Goal: Book appointment/travel/reservation

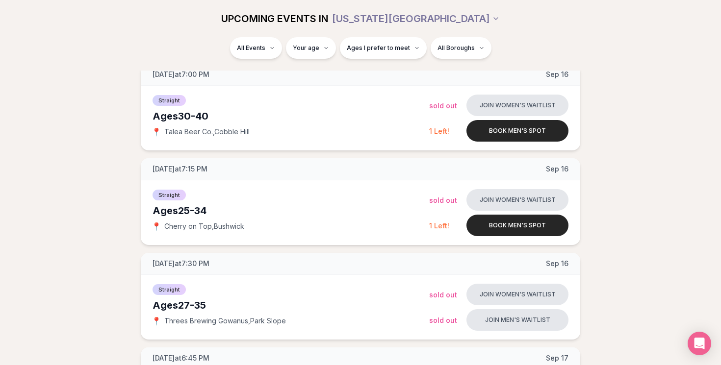
scroll to position [55, 0]
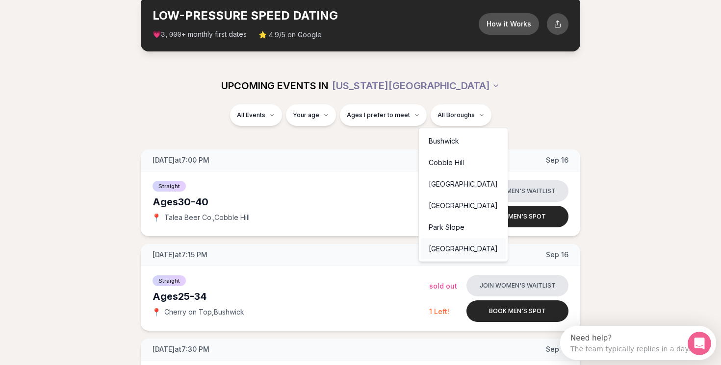
scroll to position [0, 0]
click at [450, 246] on div "[GEOGRAPHIC_DATA]" at bounding box center [463, 249] width 85 height 22
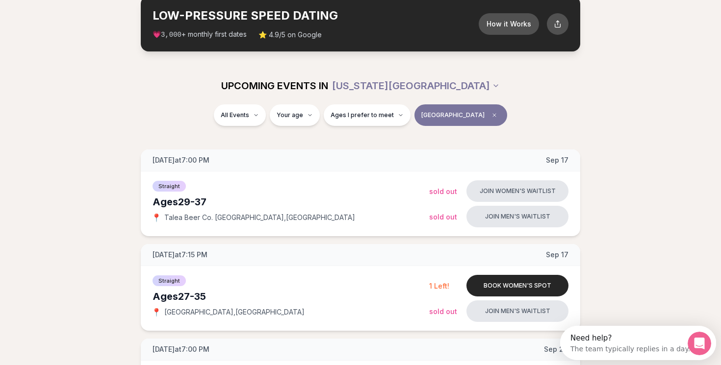
click at [447, 113] on span "[GEOGRAPHIC_DATA]" at bounding box center [452, 115] width 63 height 8
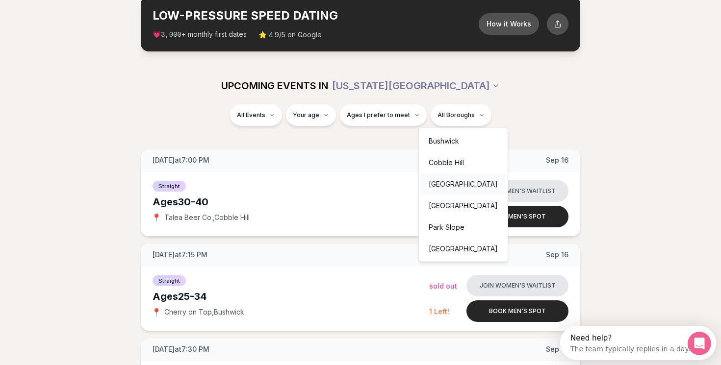
click at [453, 183] on div "[GEOGRAPHIC_DATA]" at bounding box center [463, 185] width 85 height 22
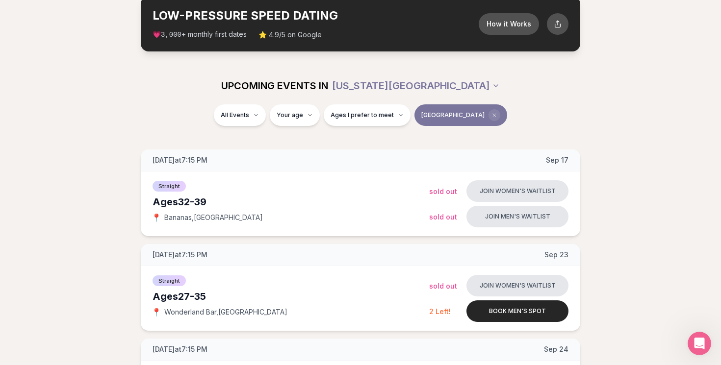
click at [488, 112] on span "Clear borough filter" at bounding box center [494, 115] width 12 height 12
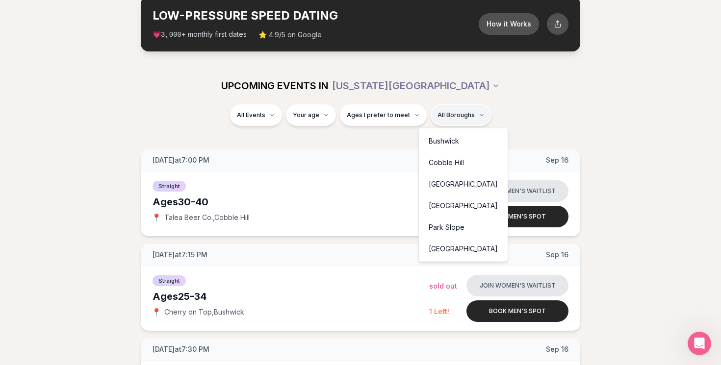
click at [444, 251] on div "[GEOGRAPHIC_DATA]" at bounding box center [463, 249] width 85 height 22
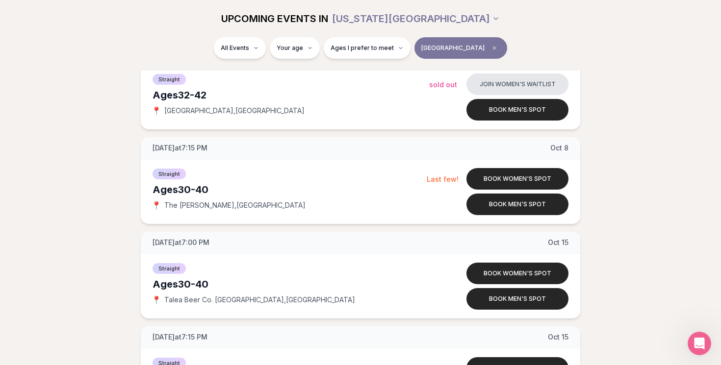
scroll to position [998, 0]
